Goal: Find specific page/section: Find specific page/section

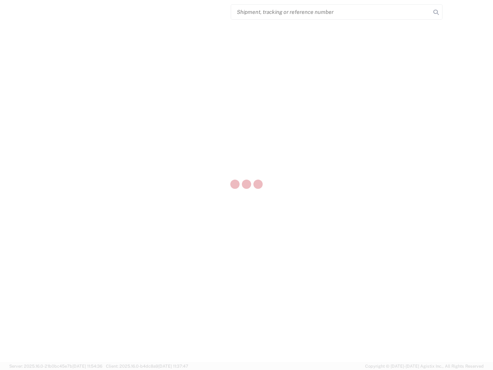
select select "US"
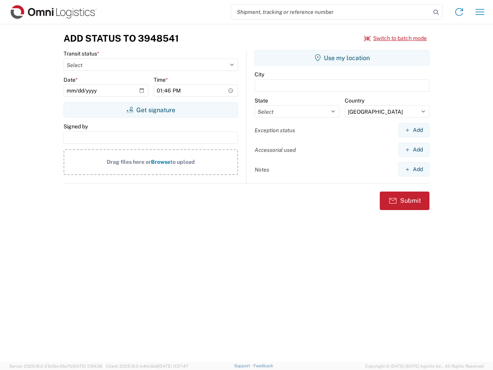
click at [331, 12] on input "search" at bounding box center [331, 12] width 200 height 15
click at [436, 12] on icon at bounding box center [436, 12] width 11 height 11
click at [459, 12] on icon at bounding box center [459, 12] width 12 height 12
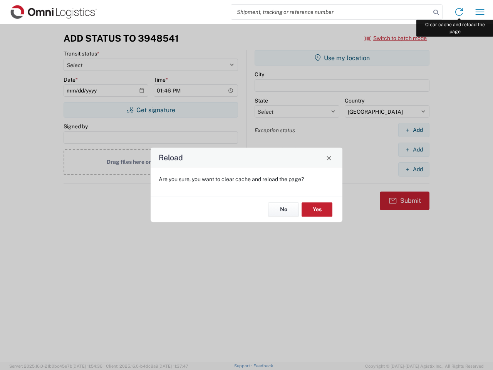
click at [480, 12] on div "Reload Are you sure, you want to clear cache and reload the page? No Yes" at bounding box center [246, 185] width 493 height 370
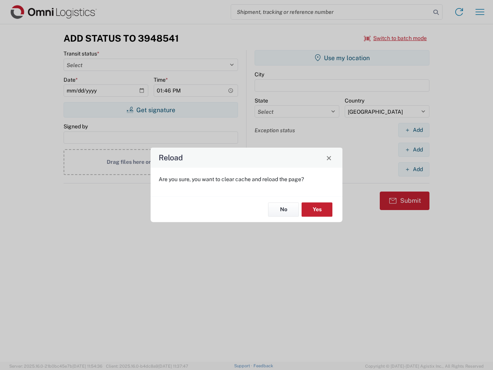
click at [396, 38] on div "Reload Are you sure, you want to clear cache and reload the page? No Yes" at bounding box center [246, 185] width 493 height 370
click at [151, 110] on div "Reload Are you sure, you want to clear cache and reload the page? No Yes" at bounding box center [246, 185] width 493 height 370
click at [342, 58] on div "Reload Are you sure, you want to clear cache and reload the page? No Yes" at bounding box center [246, 185] width 493 height 370
click at [414, 130] on div "Reload Are you sure, you want to clear cache and reload the page? No Yes" at bounding box center [246, 185] width 493 height 370
click at [414, 150] on div "Reload Are you sure, you want to clear cache and reload the page? No Yes" at bounding box center [246, 185] width 493 height 370
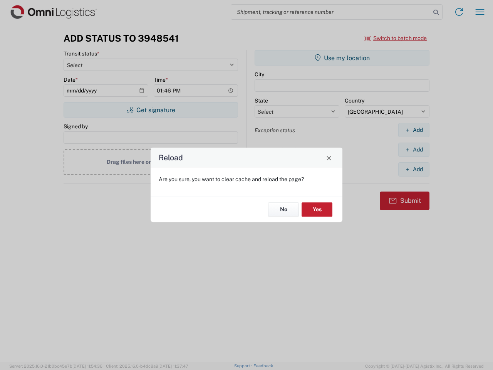
click at [414, 169] on div "Reload Are you sure, you want to clear cache and reload the page? No Yes" at bounding box center [246, 185] width 493 height 370
